Goal: Transaction & Acquisition: Subscribe to service/newsletter

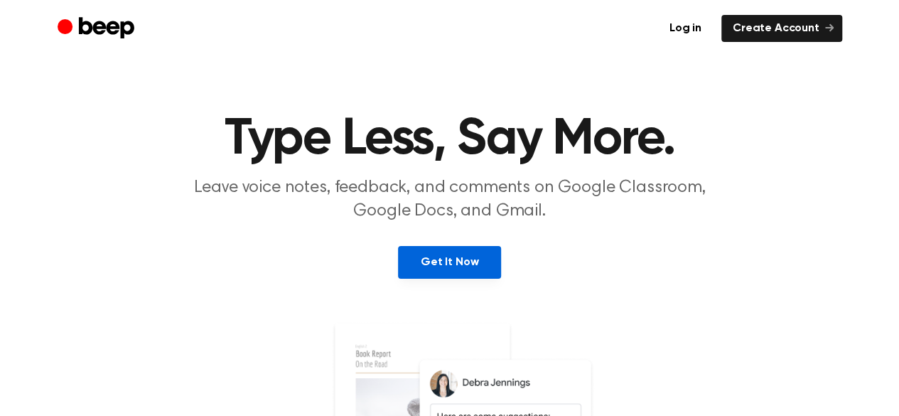
click at [483, 263] on link "Get It Now" at bounding box center [449, 262] width 103 height 33
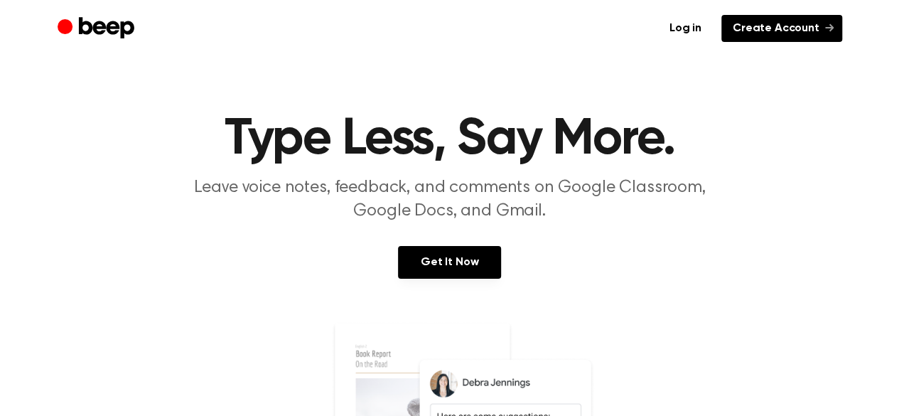
click at [800, 28] on link "Create Account" at bounding box center [782, 28] width 121 height 27
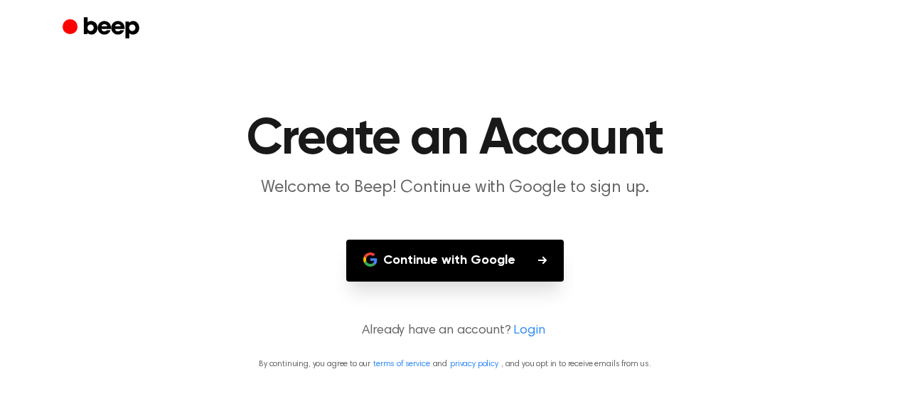
click at [540, 259] on icon "button" at bounding box center [542, 260] width 9 height 8
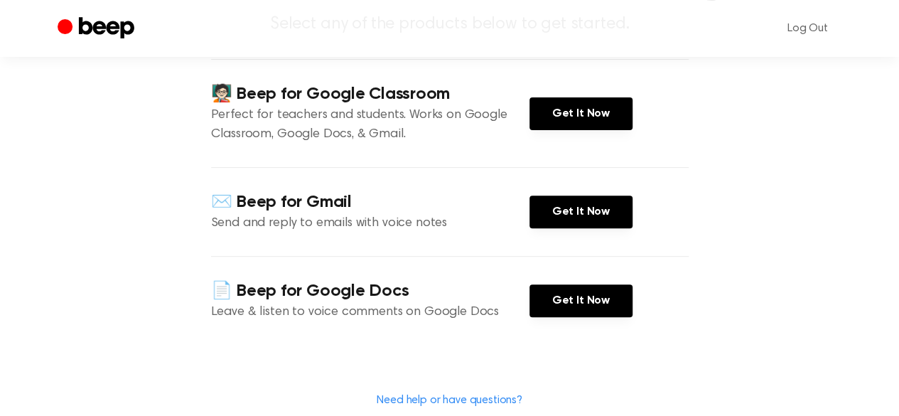
scroll to position [181, 0]
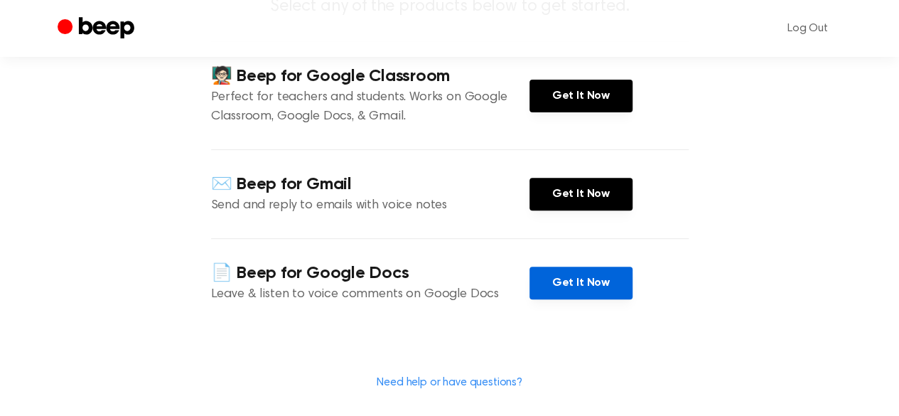
click at [598, 285] on link "Get It Now" at bounding box center [581, 283] width 103 height 33
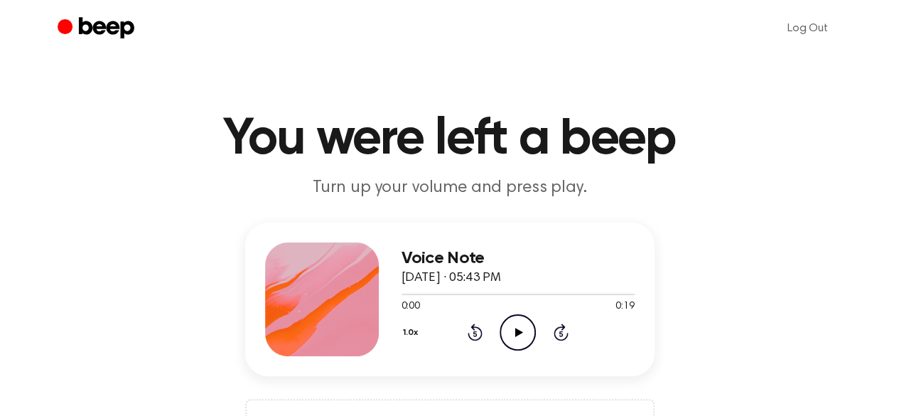
click at [513, 333] on icon "Play Audio" at bounding box center [518, 332] width 36 height 36
click at [513, 333] on icon "Pause Audio" at bounding box center [518, 332] width 36 height 36
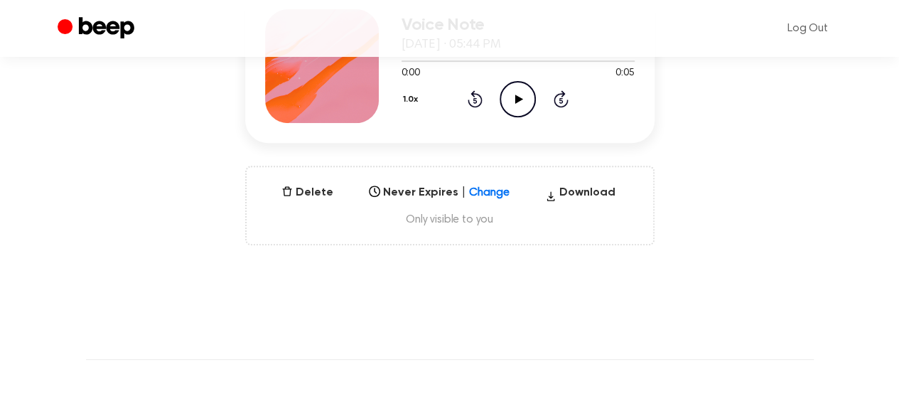
scroll to position [190, 0]
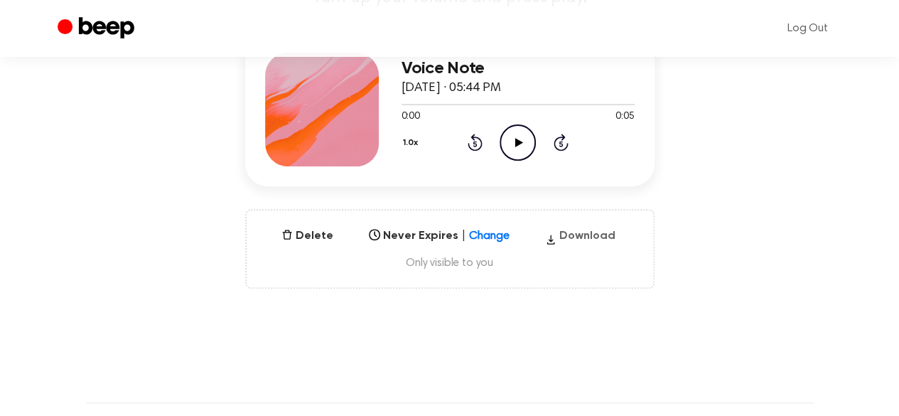
click at [554, 241] on icon "button" at bounding box center [550, 239] width 11 height 21
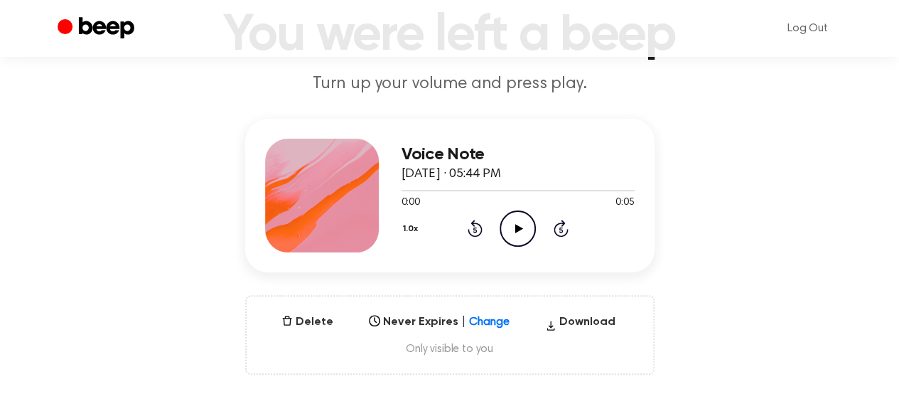
scroll to position [0, 0]
